Goal: Information Seeking & Learning: Find specific fact

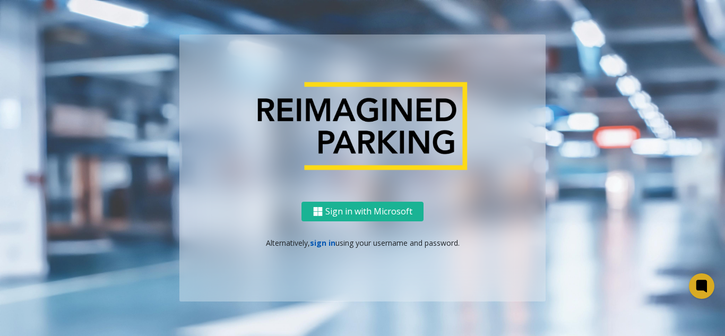
click at [324, 243] on link "sign in" at bounding box center [322, 243] width 25 height 10
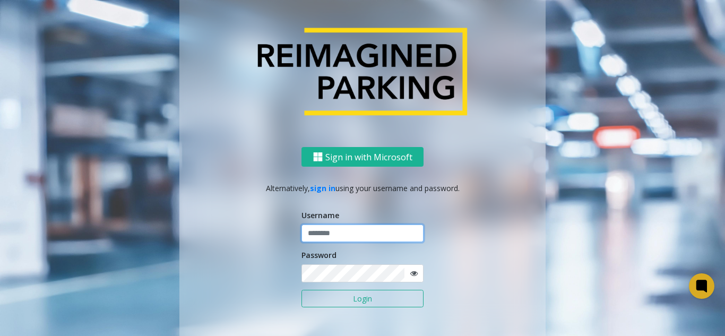
drag, startPoint x: 323, startPoint y: 234, endPoint x: 336, endPoint y: 264, distance: 32.6
click at [325, 242] on input "text" at bounding box center [363, 234] width 122 height 18
type input "*"
type input "*******"
click at [302, 290] on button "Login" at bounding box center [363, 299] width 122 height 18
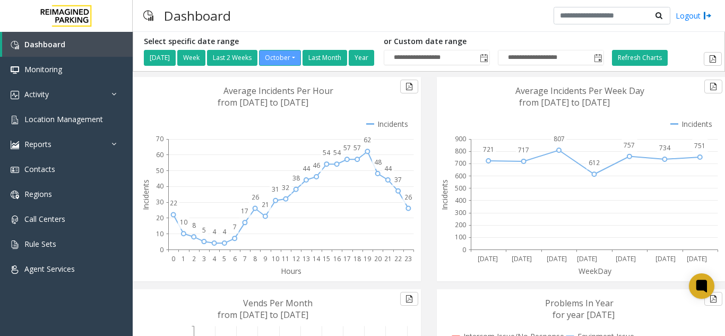
click at [367, 15] on div "Dashboard Logout" at bounding box center [429, 16] width 593 height 32
click at [29, 96] on span "Activity" at bounding box center [36, 94] width 24 height 10
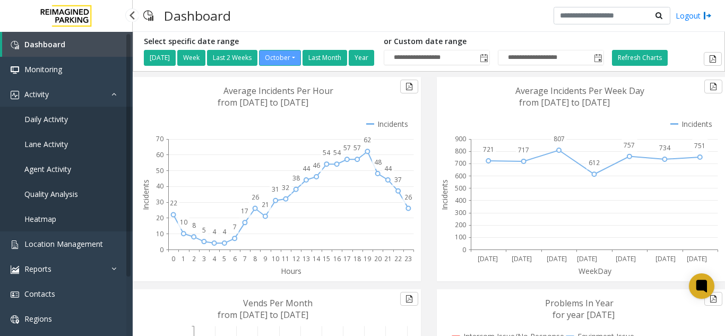
click at [60, 118] on span "Daily Activity" at bounding box center [46, 119] width 44 height 10
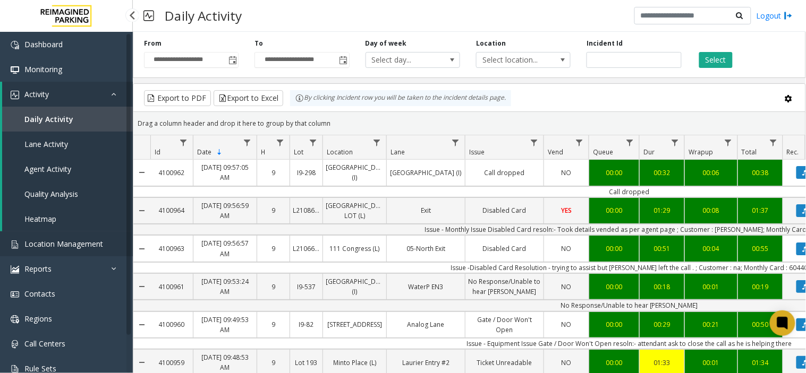
click at [88, 245] on span "Location Management" at bounding box center [63, 244] width 79 height 10
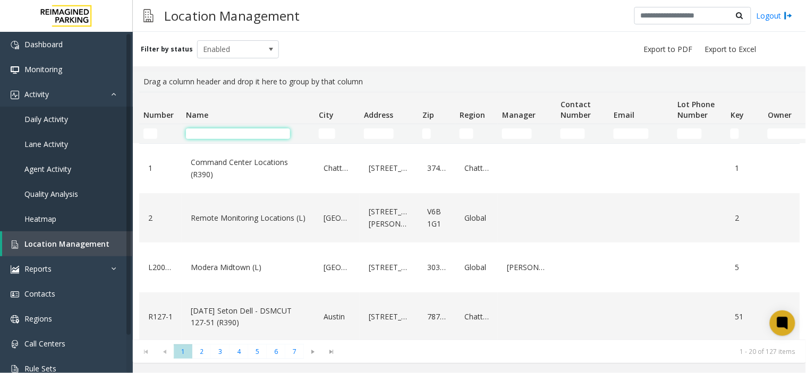
click at [202, 133] on input "Name Filter" at bounding box center [238, 134] width 104 height 11
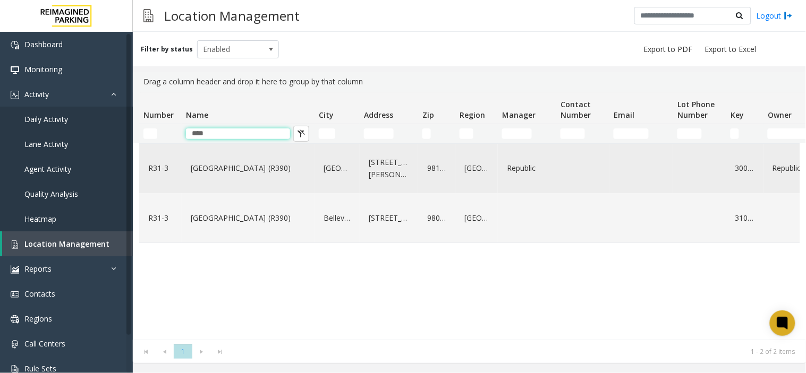
type input "****"
click at [237, 176] on link "Bell Street Garage (R390)" at bounding box center [248, 168] width 120 height 17
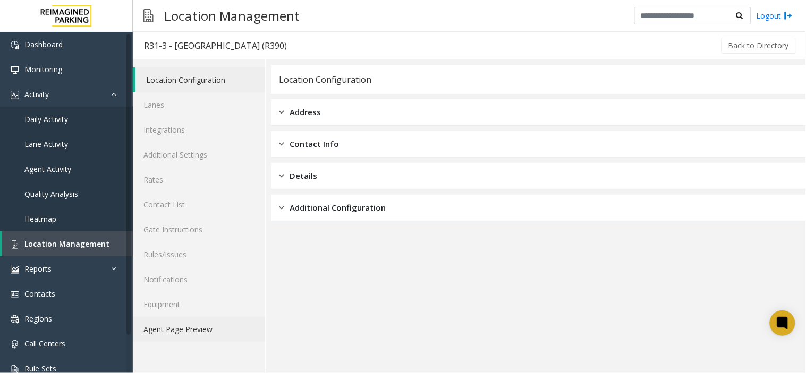
click at [184, 324] on link "Agent Page Preview" at bounding box center [199, 329] width 132 height 25
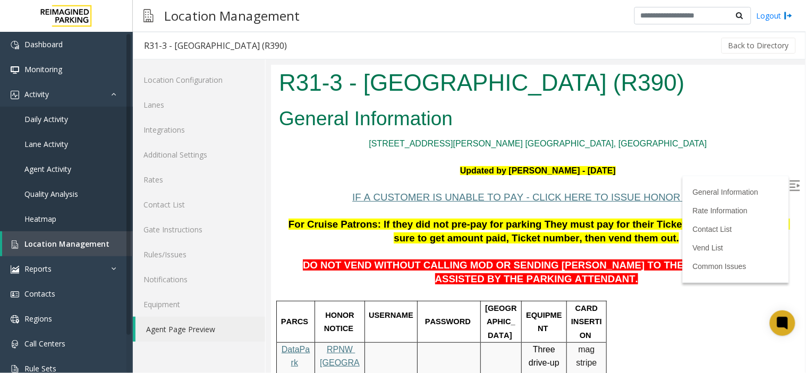
click at [725, 185] on label at bounding box center [795, 186] width 16 height 16
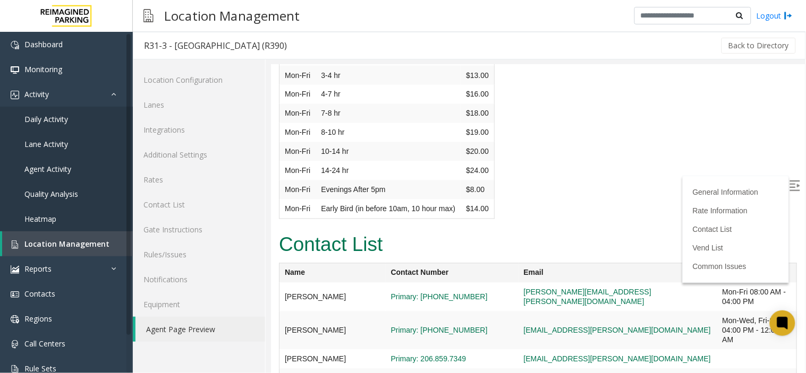
scroll to position [2655, 0]
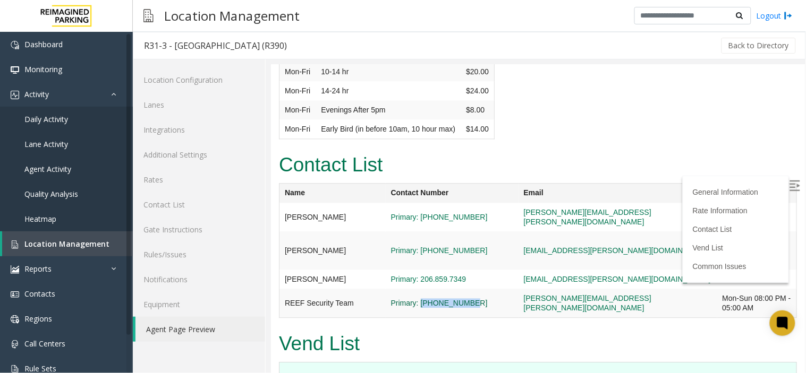
drag, startPoint x: 481, startPoint y: 234, endPoint x: 420, endPoint y: 237, distance: 60.6
click at [420, 298] on span "Primary: 206-888-7184" at bounding box center [451, 303] width 122 height 10
copy link "206-888-7184"
drag, startPoint x: 469, startPoint y: 210, endPoint x: 421, endPoint y: 212, distance: 48.3
click at [421, 275] on span "Primary: 206.859.7349" at bounding box center [451, 280] width 122 height 10
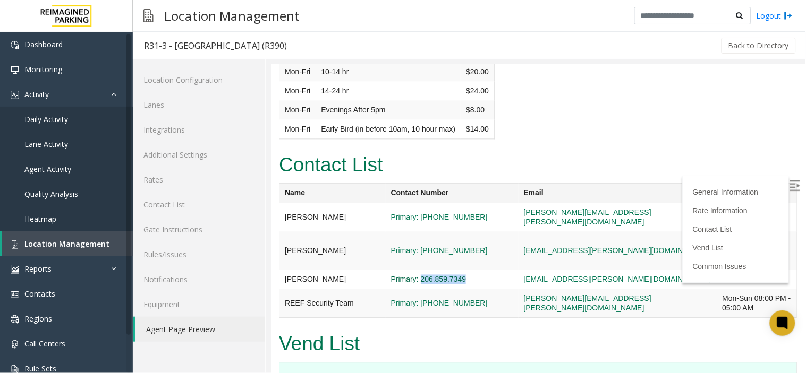
copy link "206.859.7349"
drag, startPoint x: 473, startPoint y: 179, endPoint x: 420, endPoint y: 184, distance: 52.8
click at [420, 246] on span "Primary: 206-591-9029" at bounding box center [451, 251] width 122 height 10
copy link "206-591-9029"
drag, startPoint x: 474, startPoint y: 145, endPoint x: 419, endPoint y: 150, distance: 54.9
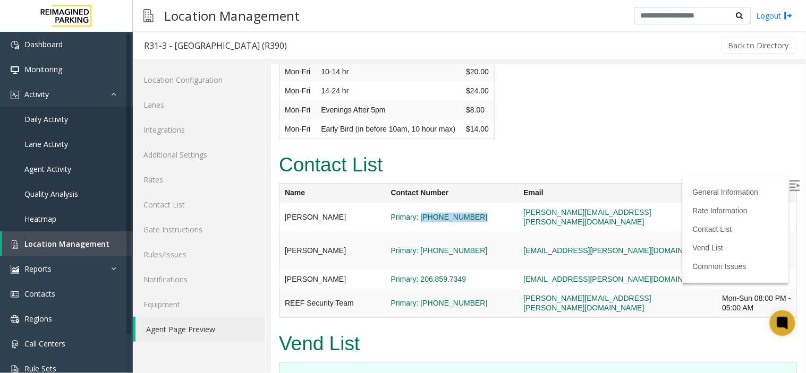
click at [419, 212] on span "Primary: (206) 549-2823" at bounding box center [451, 217] width 122 height 10
copy link "(206) 549-2823"
click at [52, 236] on link "Location Management" at bounding box center [67, 244] width 131 height 25
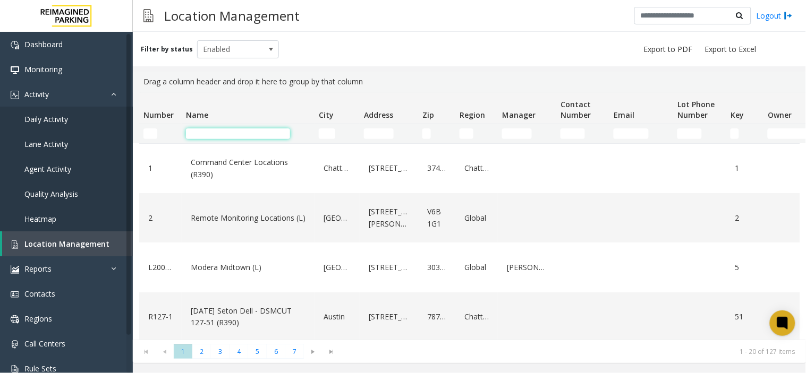
click at [214, 135] on input "Name Filter" at bounding box center [238, 134] width 104 height 11
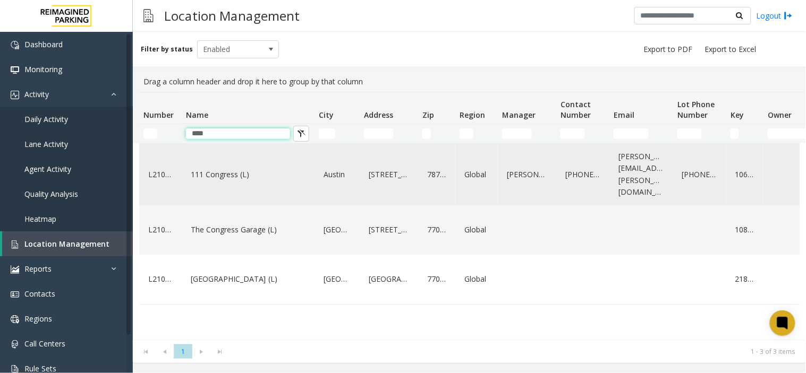
type input "****"
click at [213, 170] on link "111 Congress (L)" at bounding box center [248, 174] width 120 height 17
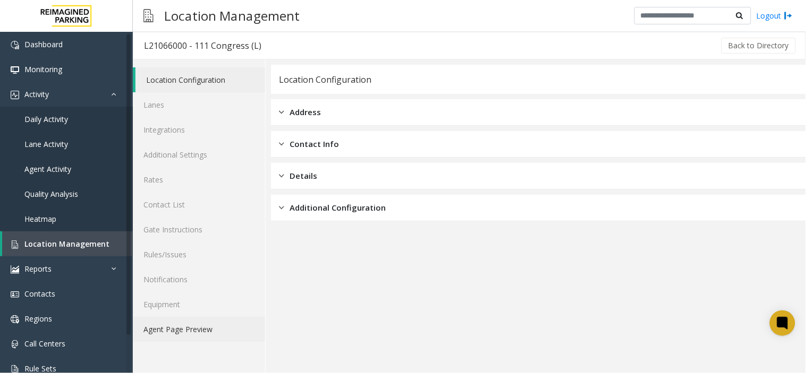
click at [190, 321] on link "Agent Page Preview" at bounding box center [199, 329] width 132 height 25
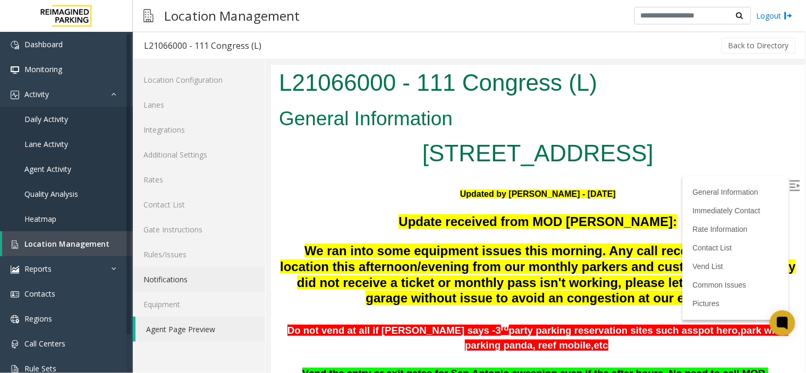
click at [789, 189] on img at bounding box center [794, 185] width 11 height 11
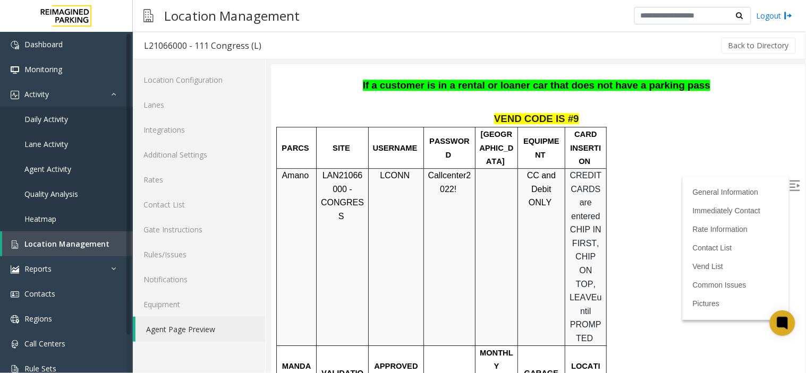
scroll to position [767, 0]
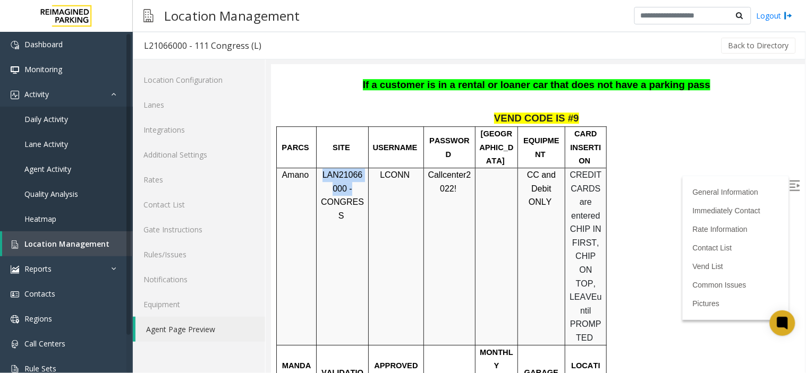
drag, startPoint x: 348, startPoint y: 179, endPoint x: 321, endPoint y: 166, distance: 30.4
click at [321, 168] on p "LAN21066000 - CONGRESS" at bounding box center [342, 195] width 44 height 54
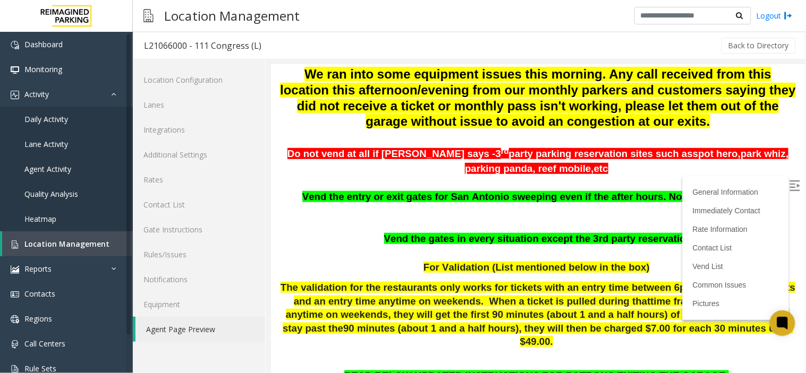
scroll to position [0, 0]
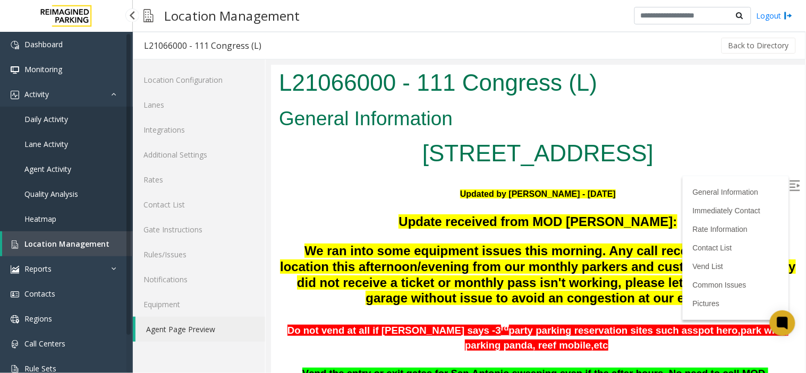
click at [29, 241] on span "Location Management" at bounding box center [66, 244] width 85 height 10
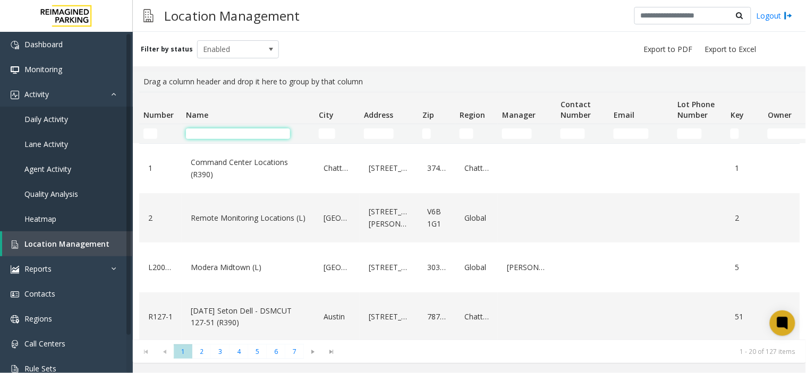
click at [236, 137] on input "Name Filter" at bounding box center [238, 134] width 104 height 11
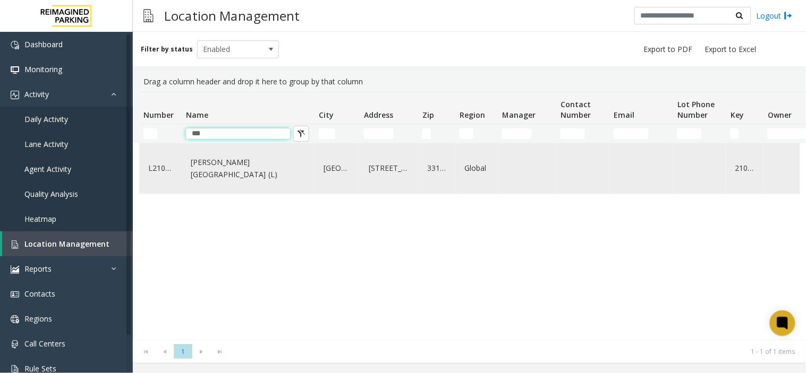
type input "***"
click at [247, 177] on link "[PERSON_NAME][GEOGRAPHIC_DATA] (L)" at bounding box center [248, 168] width 120 height 29
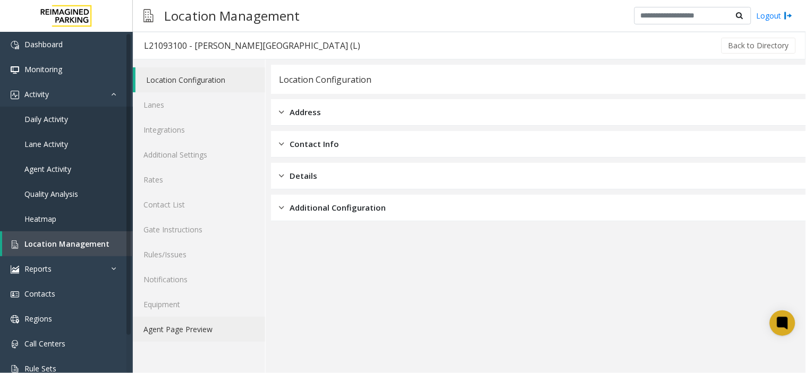
click at [182, 330] on link "Agent Page Preview" at bounding box center [199, 329] width 132 height 25
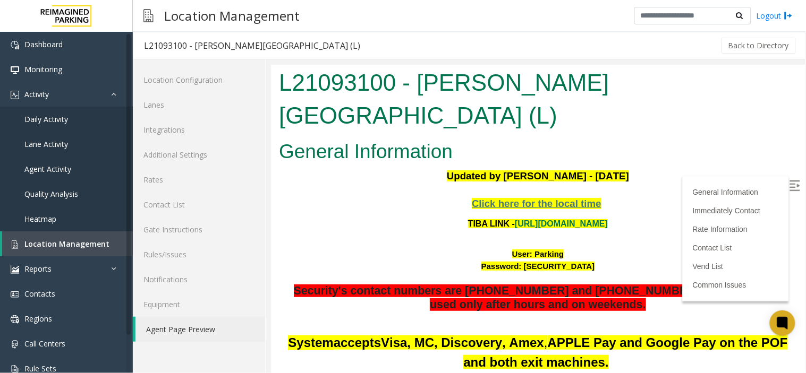
click at [789, 189] on img at bounding box center [794, 185] width 11 height 11
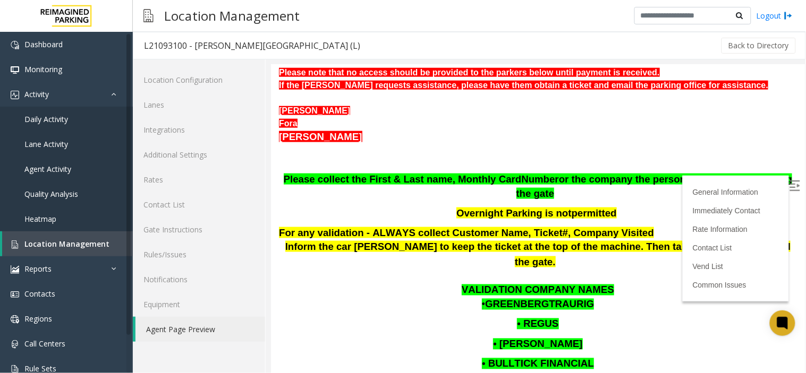
scroll to position [295, 0]
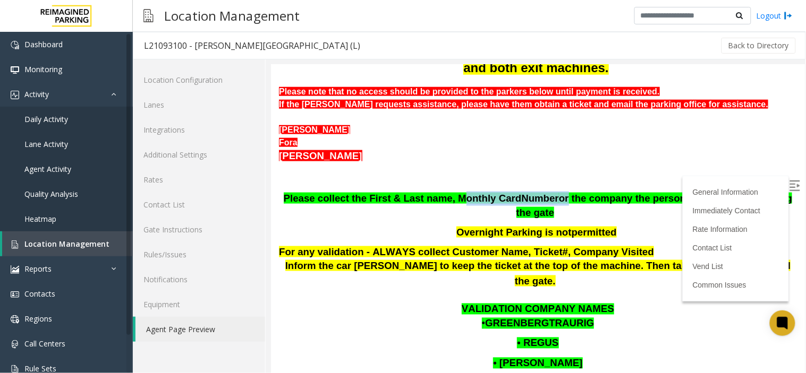
drag, startPoint x: 442, startPoint y: 164, endPoint x: 536, endPoint y: 162, distance: 93.5
click at [536, 192] on span "Please collect the First & Last name, Monthly Card Number or the company the pe…" at bounding box center [537, 204] width 509 height 25
click at [690, 316] on p "• GREENBERGTRAURIG" at bounding box center [537, 323] width 518 height 14
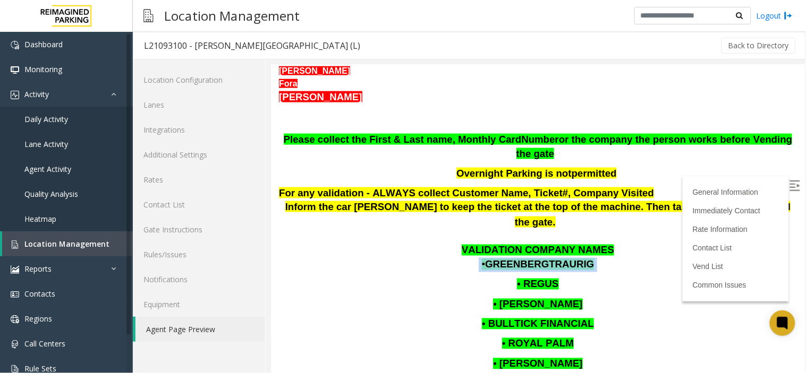
drag, startPoint x: 583, startPoint y: 204, endPoint x: 480, endPoint y: 205, distance: 102.5
click at [480, 258] on p "• GREENBERGTRAURIG" at bounding box center [537, 265] width 518 height 14
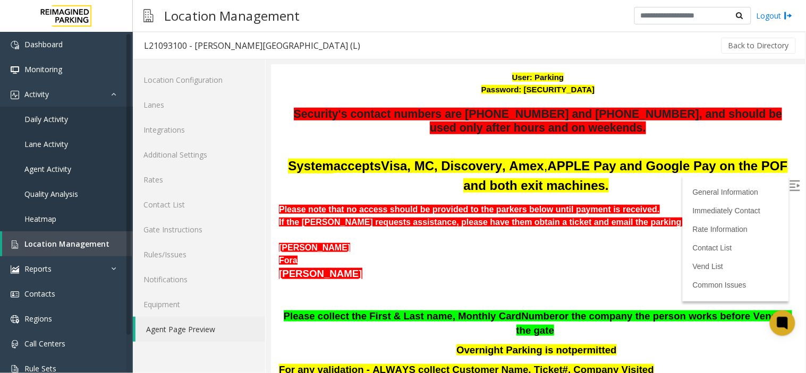
scroll to position [236, 0]
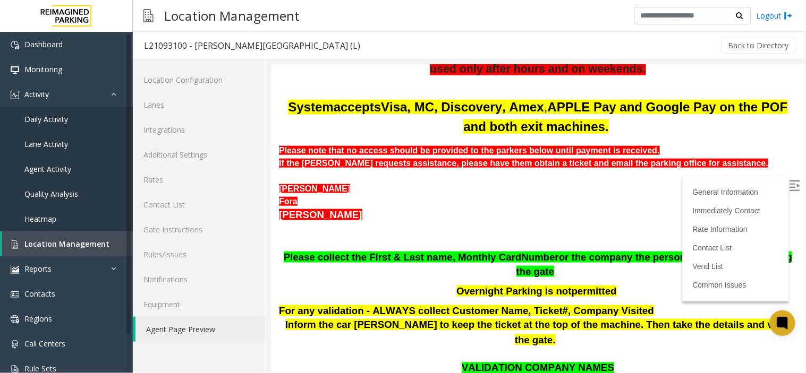
click at [525, 305] on span "For any validation - ALWAYS collect Customer Name, Ticket#, Company Visited" at bounding box center [465, 310] width 375 height 11
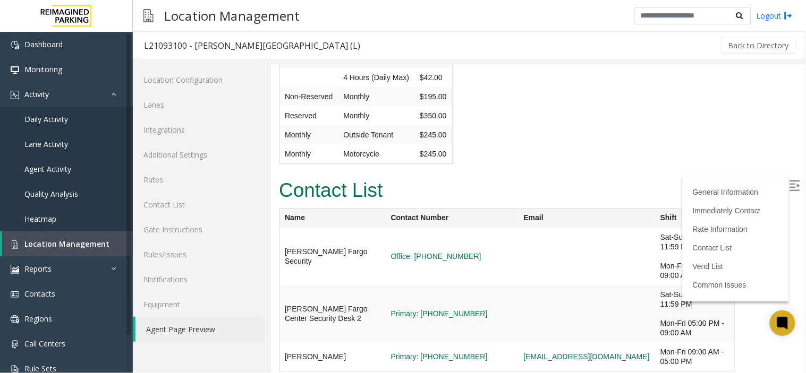
scroll to position [1888, 0]
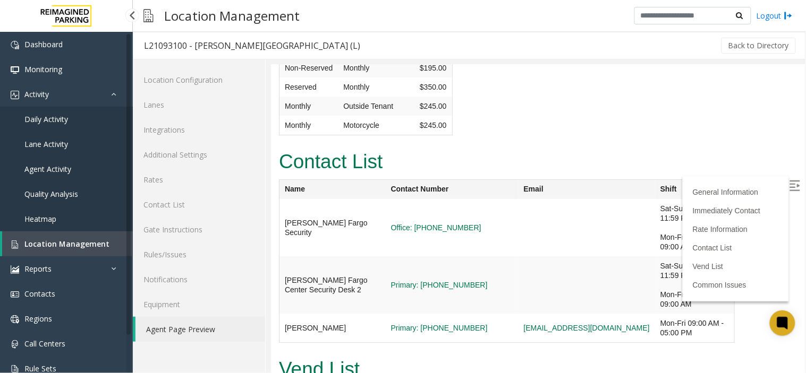
click at [57, 239] on span "Location Management" at bounding box center [66, 244] width 85 height 10
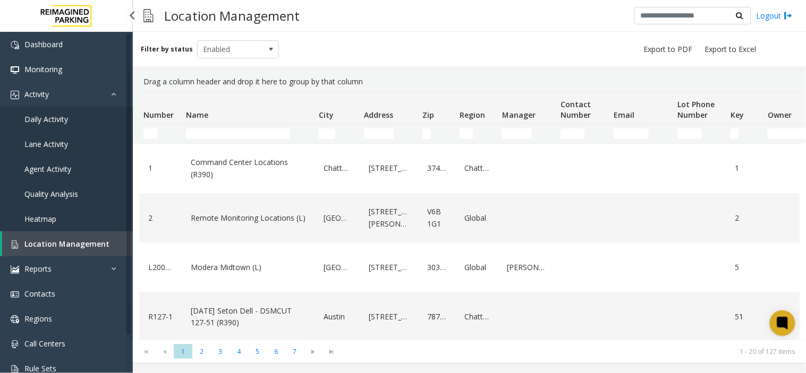
click at [57, 239] on span "Location Management" at bounding box center [66, 244] width 85 height 10
click at [88, 245] on span "Location Management" at bounding box center [66, 244] width 85 height 10
click at [204, 132] on input "Name Filter" at bounding box center [238, 134] width 104 height 11
click at [43, 119] on span "Daily Activity" at bounding box center [46, 119] width 44 height 10
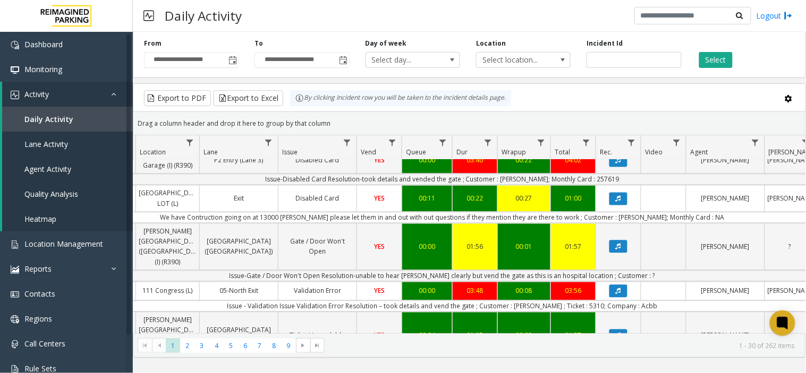
scroll to position [0, 204]
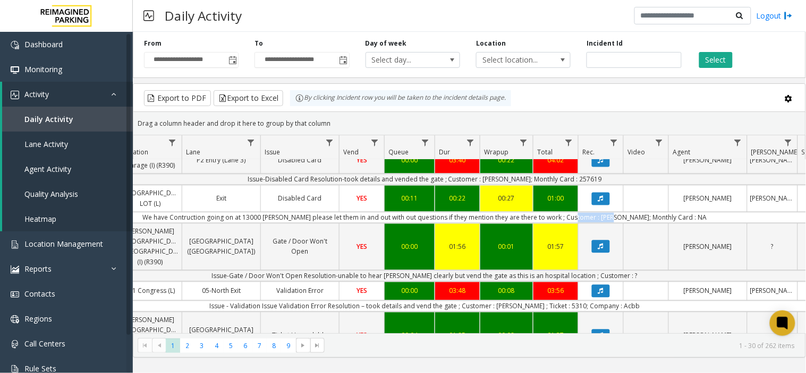
drag, startPoint x: 623, startPoint y: 274, endPoint x: 588, endPoint y: 275, distance: 35.6
click at [588, 224] on td "We have Contruction going on at 13000 Baker please let them in and out with out…" at bounding box center [424, 217] width 957 height 11
drag, startPoint x: 625, startPoint y: 274, endPoint x: 592, endPoint y: 273, distance: 32.9
click at [592, 224] on td "We have Contruction going on at 13000 Baker please let them in and out with out…" at bounding box center [424, 217] width 957 height 11
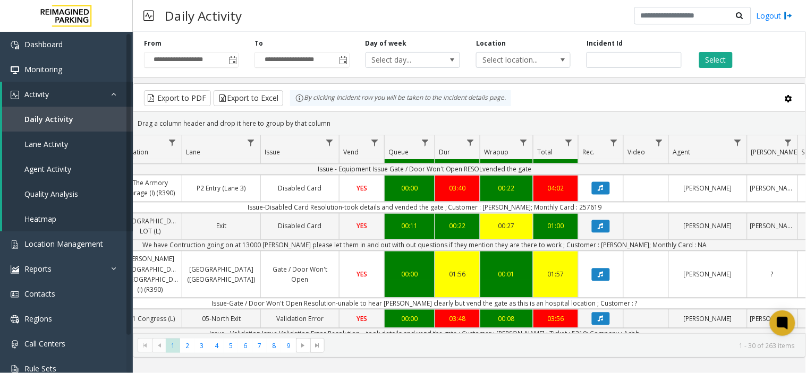
copy td "ulio Medina"
drag, startPoint x: 590, startPoint y: 313, endPoint x: 624, endPoint y: 310, distance: 34.1
click at [624, 251] on td "We have Contruction going on at 13000 Baker please let them in and out with out…" at bounding box center [424, 245] width 957 height 11
copy td "julio Medina"
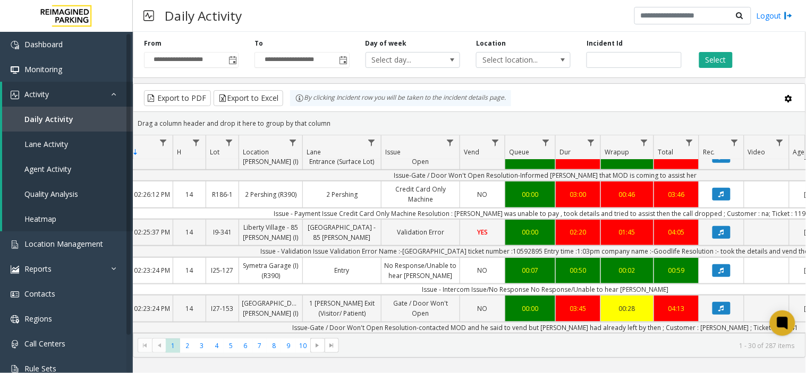
scroll to position [236, 84]
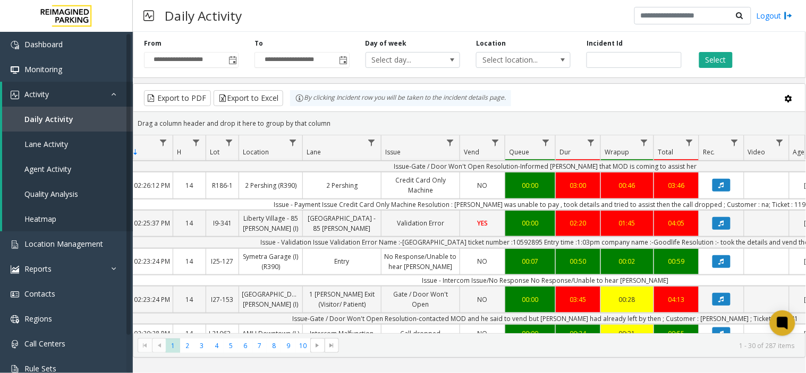
drag, startPoint x: 628, startPoint y: 333, endPoint x: 692, endPoint y: 333, distance: 64.8
click at [697, 333] on kendo-pager "* * * * * * * * * ** 1 2 3 4 5 6 7 8 9 10 1 - 30 of 287 items" at bounding box center [469, 345] width 672 height 24
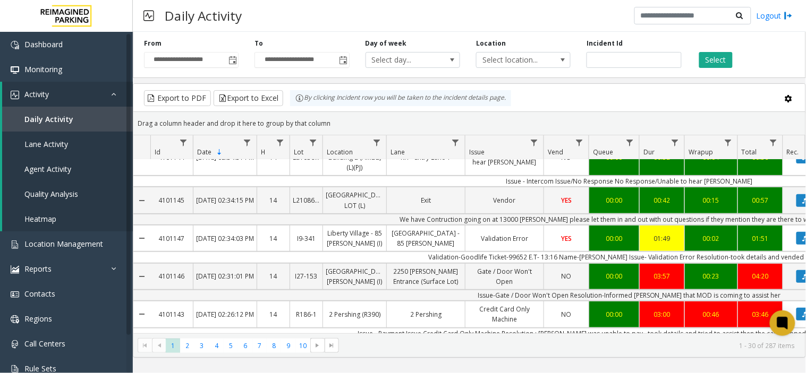
scroll to position [0, 0]
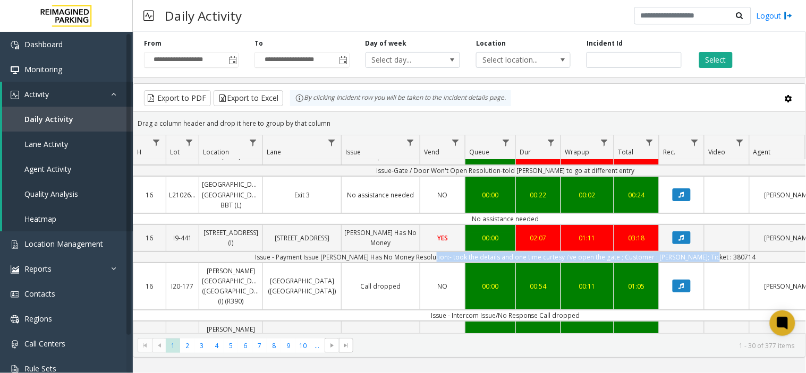
scroll to position [0, 303]
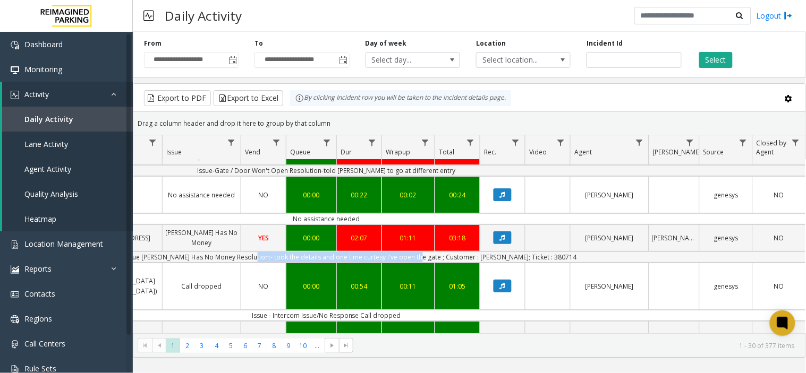
drag, startPoint x: 576, startPoint y: 247, endPoint x: 430, endPoint y: 250, distance: 145.5
click at [430, 252] on td "Issue - Payment Issue [PERSON_NAME] Has No Money Resolution:- took the details …" at bounding box center [326, 257] width 957 height 11
copy td "took the details and one time curtesy i've open the gate"
